Goal: Communication & Community: Answer question/provide support

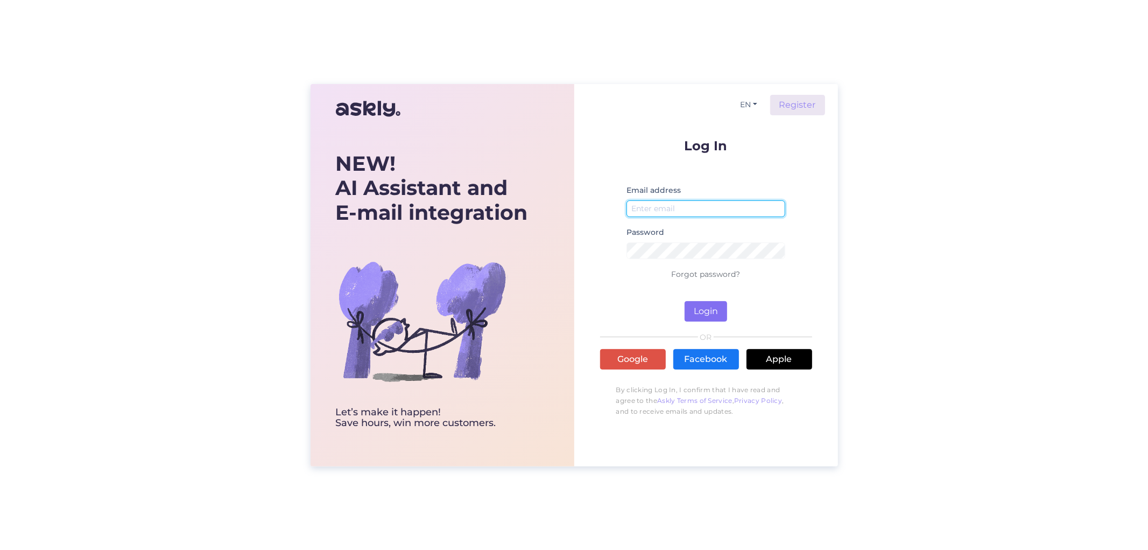
type input "[EMAIL_ADDRESS][DOMAIN_NAME]"
click at [708, 307] on button "Login" at bounding box center [706, 311] width 43 height 20
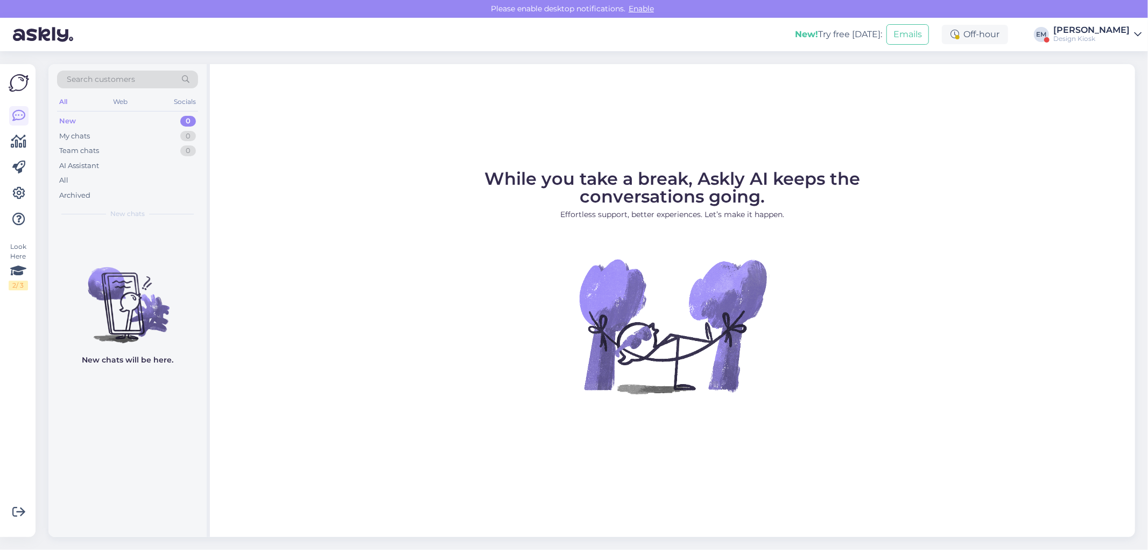
click at [1131, 36] on link "[PERSON_NAME] Design Kiosk" at bounding box center [1098, 34] width 88 height 17
click at [1121, 83] on button "Open" at bounding box center [1118, 83] width 30 height 17
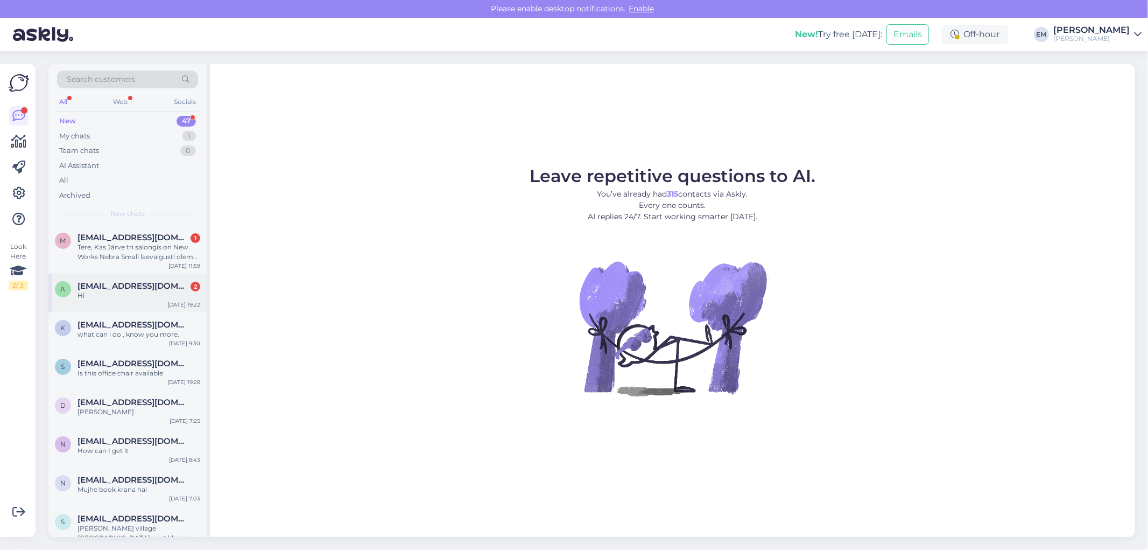
click at [131, 297] on div "Hi" at bounding box center [139, 296] width 123 height 10
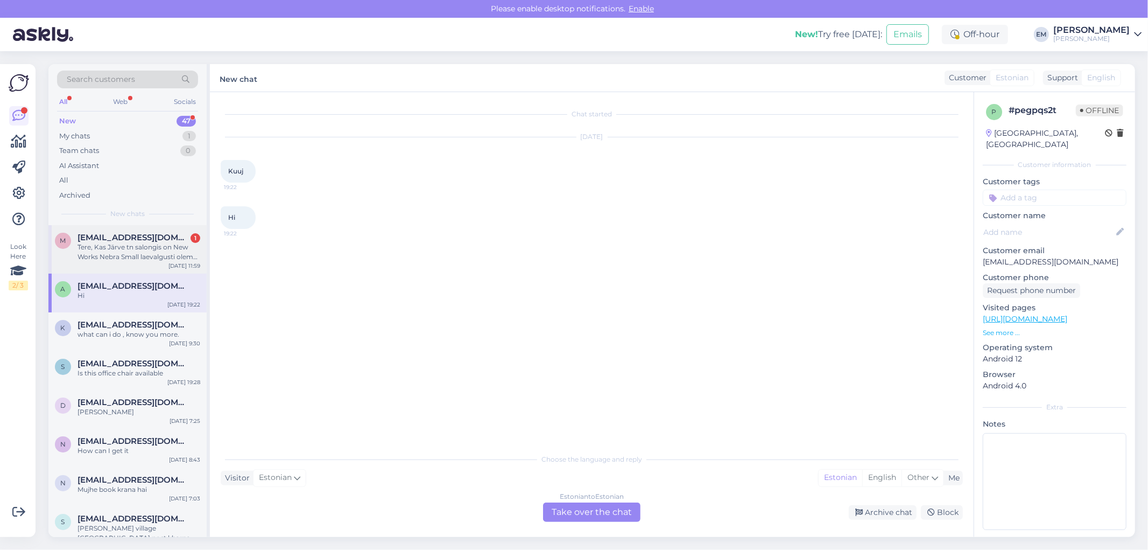
click at [131, 250] on div "Tere, Kas Järve tn salongis on New Works Nebra Small laevalgusti olemas ja kas …" at bounding box center [139, 251] width 123 height 19
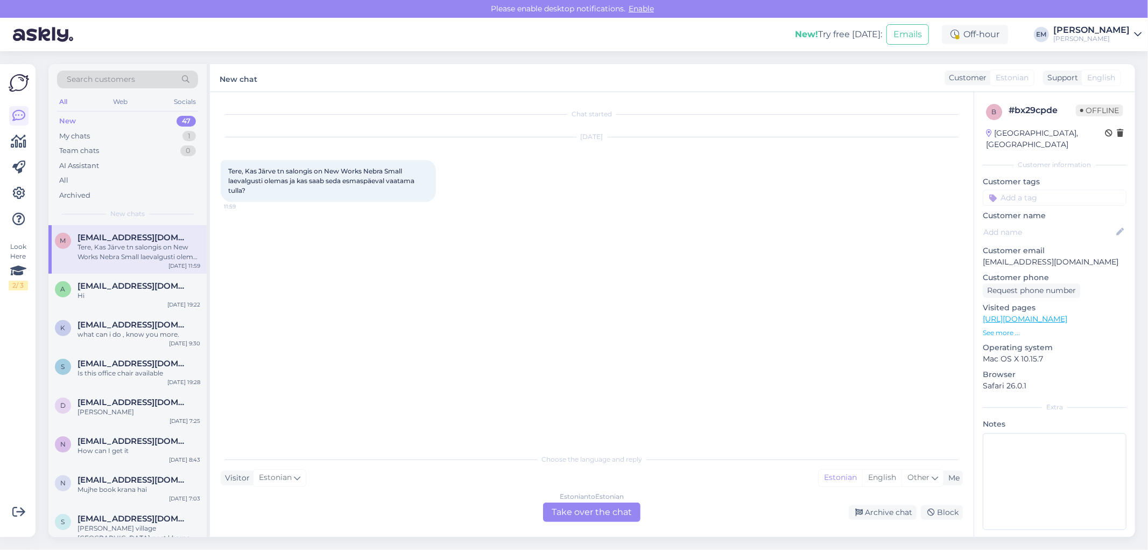
click at [557, 511] on div "Estonian to Estonian Take over the chat" at bounding box center [591, 511] width 97 height 19
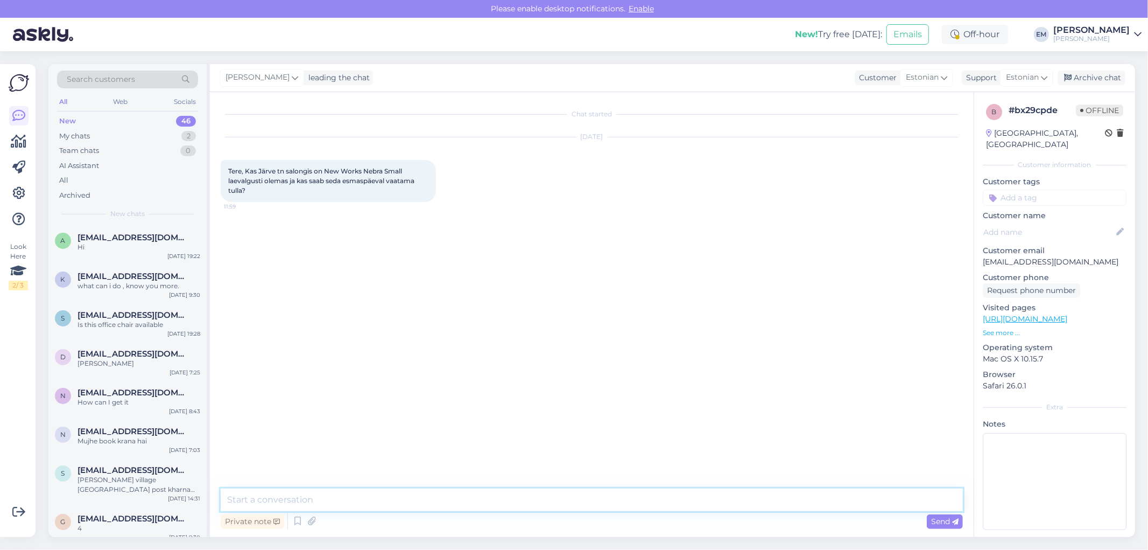
click at [338, 497] on textarea at bounding box center [592, 499] width 742 height 23
type textarea "tere! Kahjuks nebra valgustit meil salongis näidisena väljas pole"
